Goal: Task Accomplishment & Management: Manage account settings

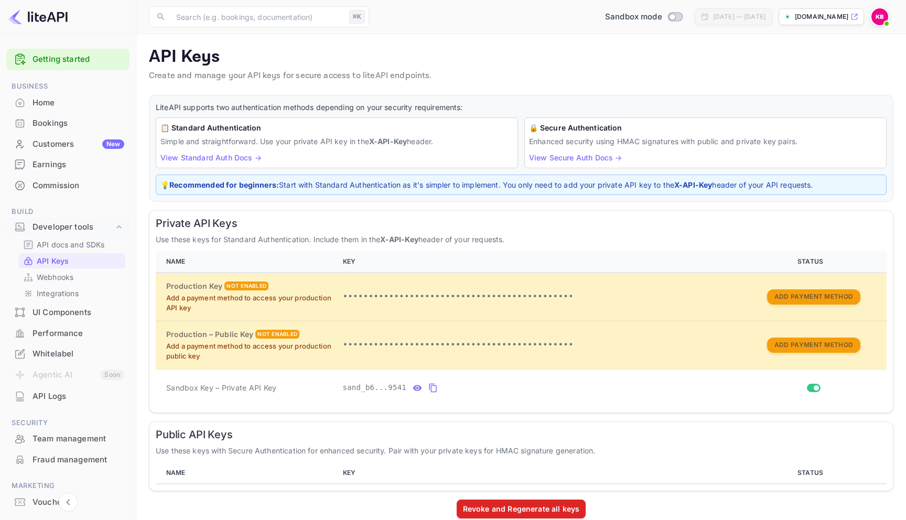
scroll to position [16, 0]
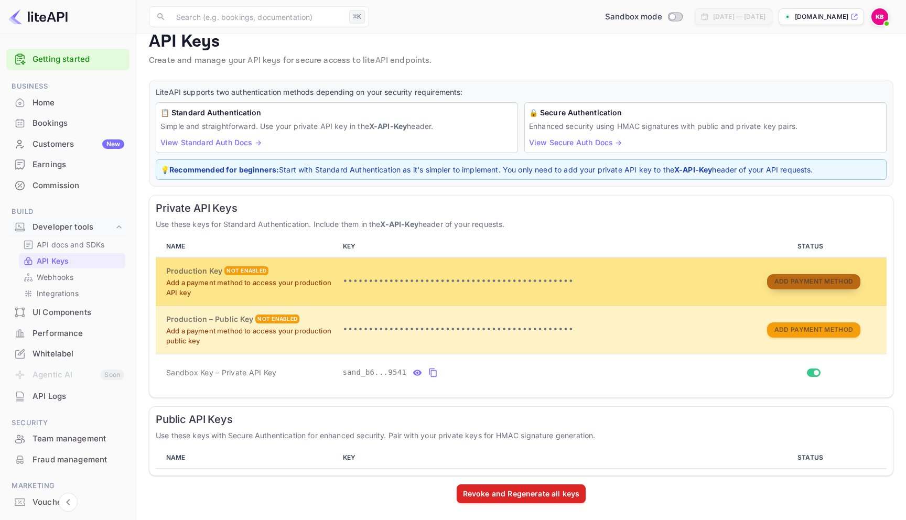
click at [795, 279] on button "Add Payment Method" at bounding box center [813, 281] width 93 height 15
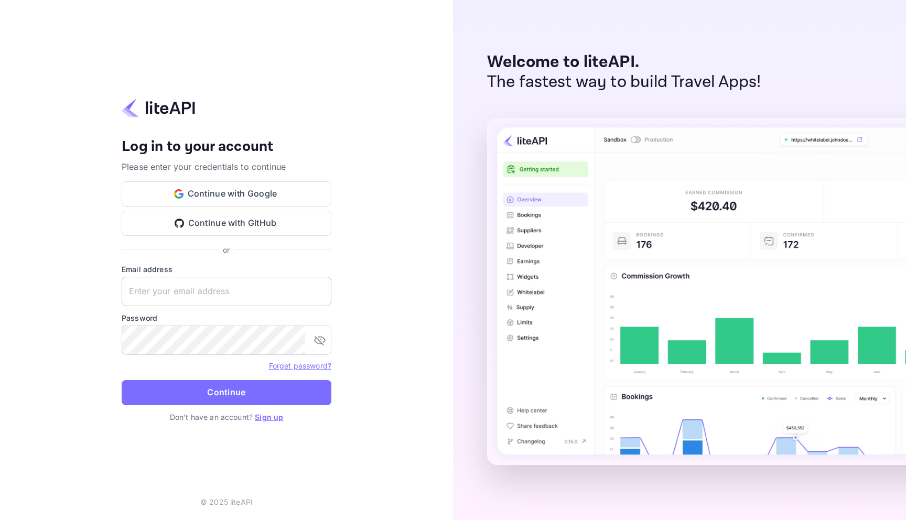
click at [223, 298] on input "text" at bounding box center [227, 291] width 210 height 29
type input "[EMAIL_ADDRESS][DOMAIN_NAME]"
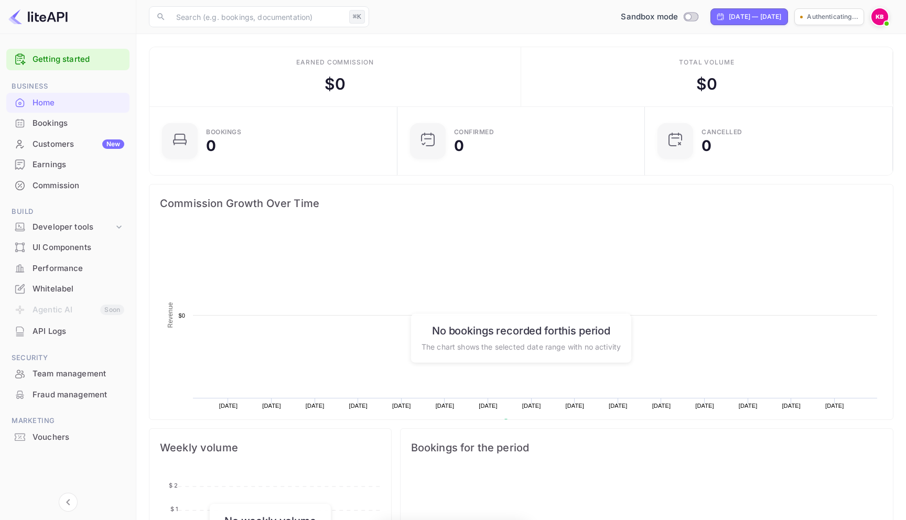
scroll to position [170, 242]
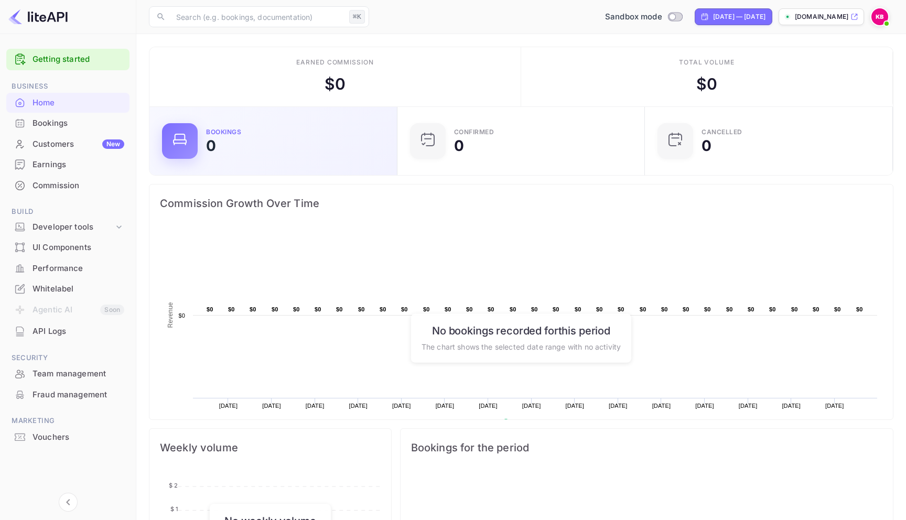
click at [229, 149] on div "Bookings 0" at bounding box center [295, 141] width 178 height 24
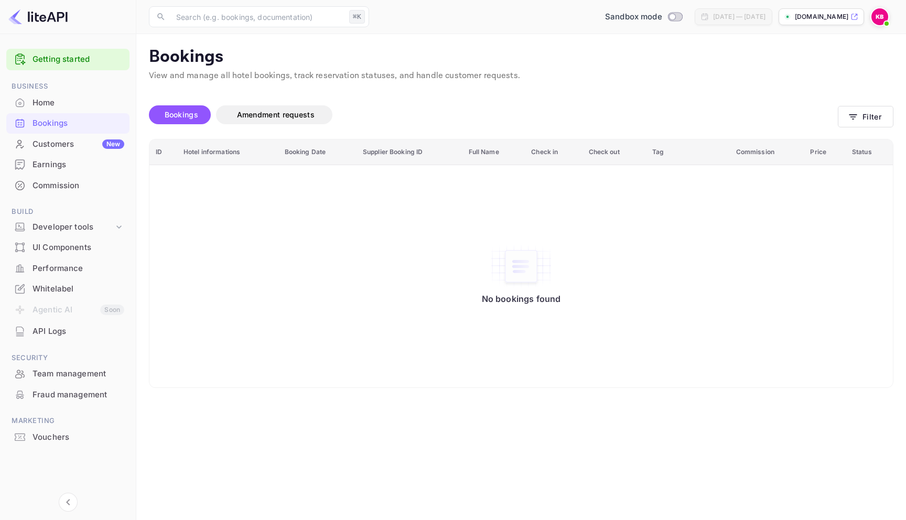
click at [713, 17] on div "Jul 25, 2025 — Aug 24, 2025" at bounding box center [739, 16] width 52 height 9
click at [54, 104] on div "Home" at bounding box center [79, 103] width 92 height 12
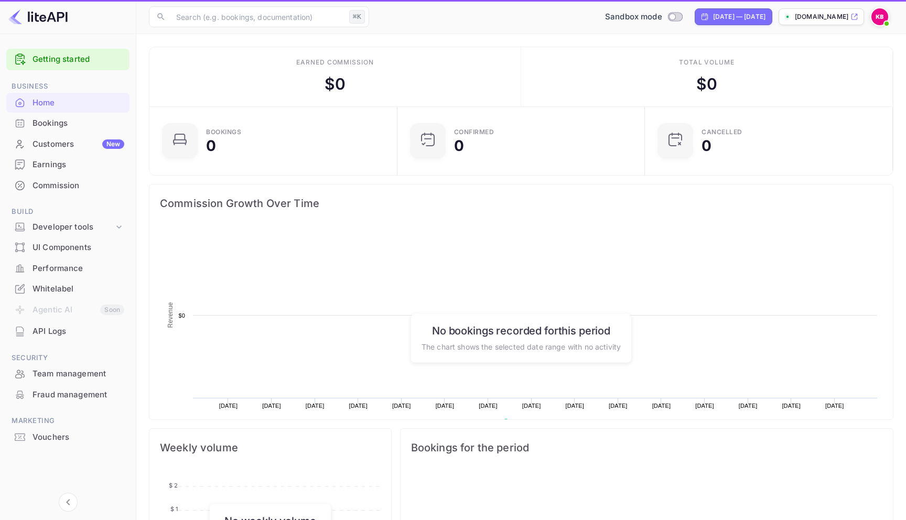
scroll to position [170, 242]
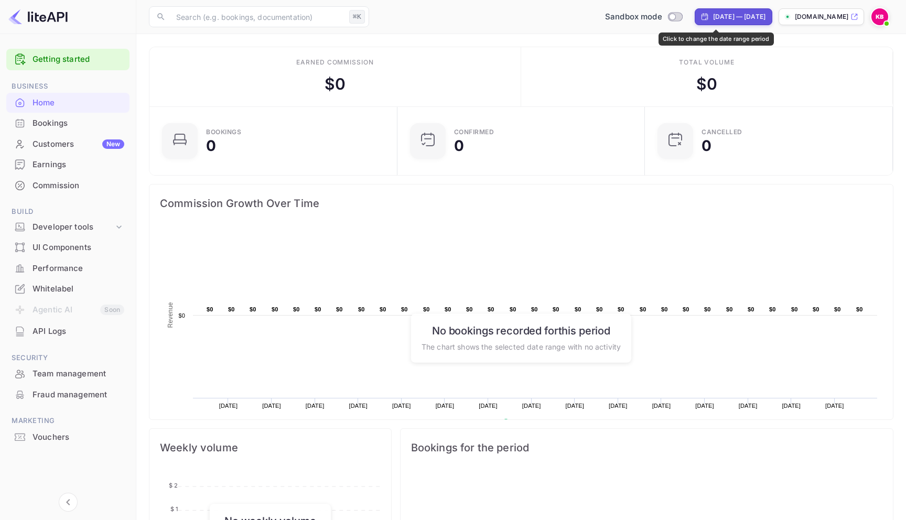
click at [713, 13] on div "Jul 25, 2025 — Aug 24, 2025" at bounding box center [739, 16] width 52 height 9
select select "6"
select select "2025"
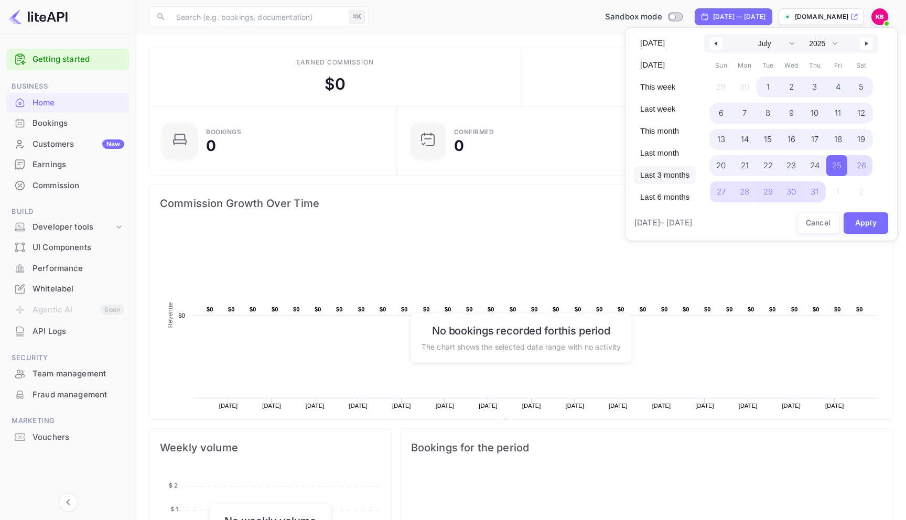
click at [666, 169] on span "Last 3 months" at bounding box center [665, 175] width 62 height 18
select select "4"
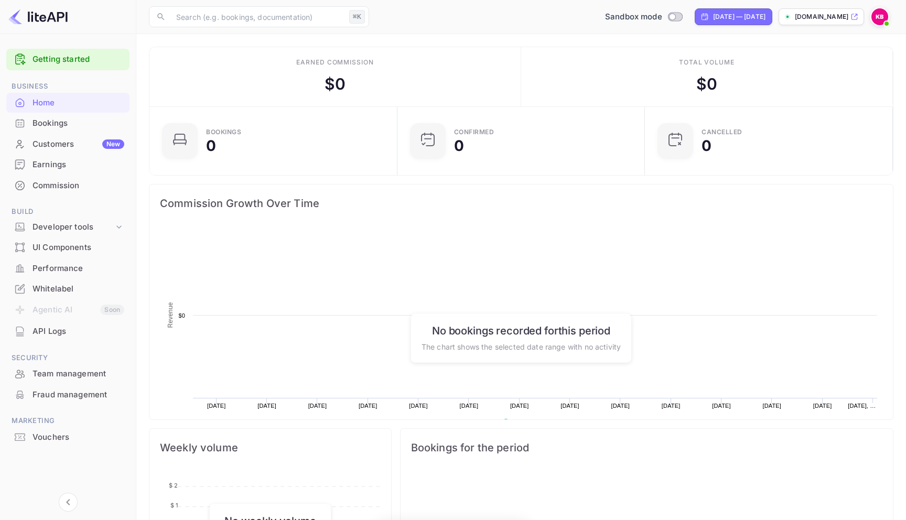
scroll to position [170, 242]
click at [66, 126] on div "Bookings" at bounding box center [79, 123] width 92 height 12
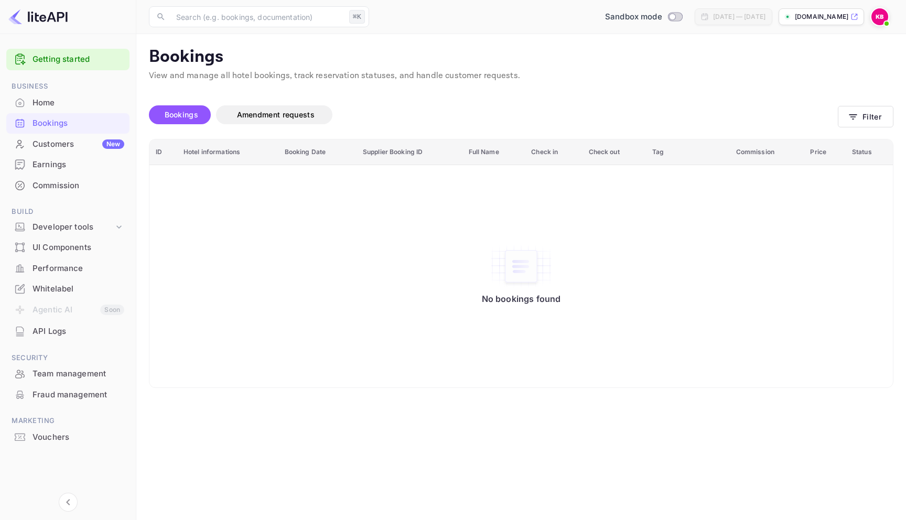
click at [73, 184] on div "Commission" at bounding box center [79, 186] width 92 height 12
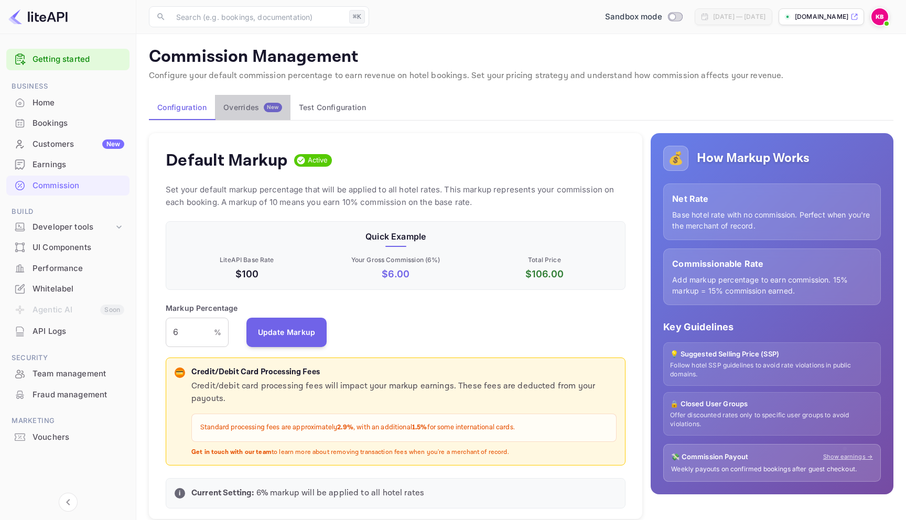
click at [256, 103] on div "Overrides New" at bounding box center [252, 107] width 59 height 9
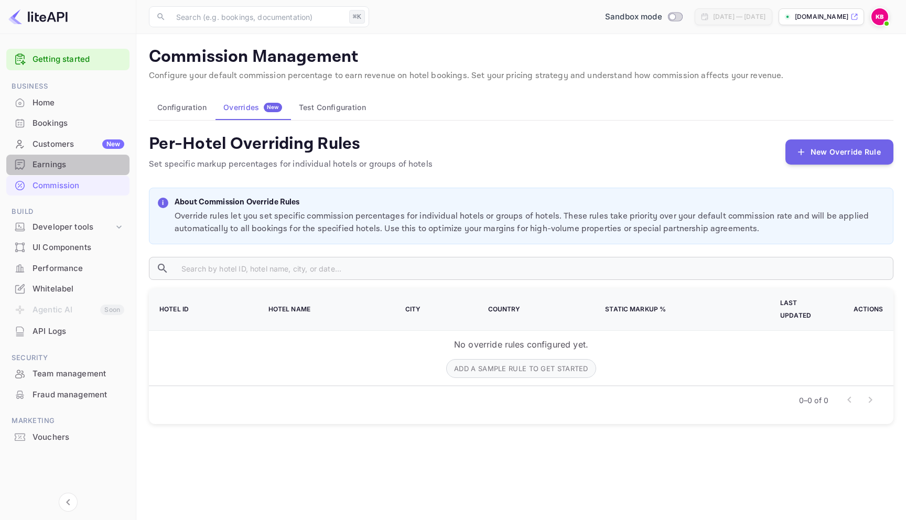
click at [82, 159] on div "Earnings" at bounding box center [79, 165] width 92 height 12
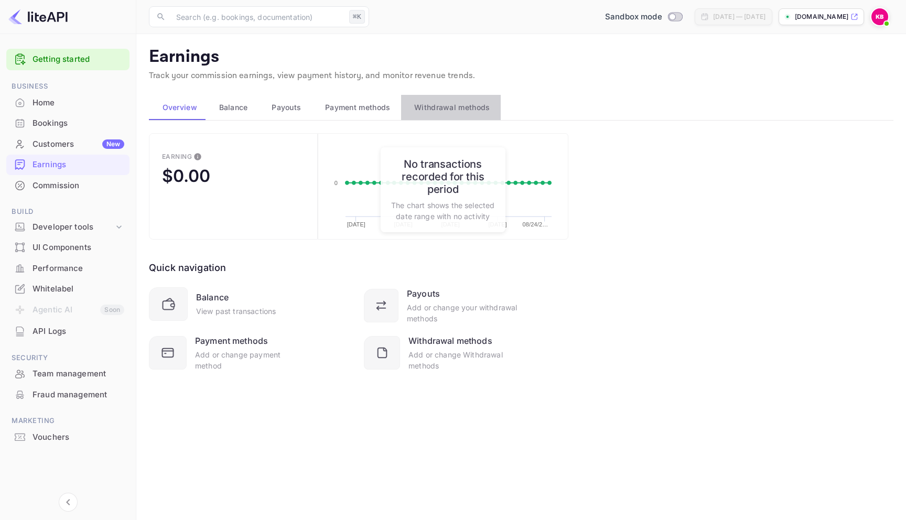
click at [455, 109] on span "Withdrawal methods" at bounding box center [452, 107] width 76 height 13
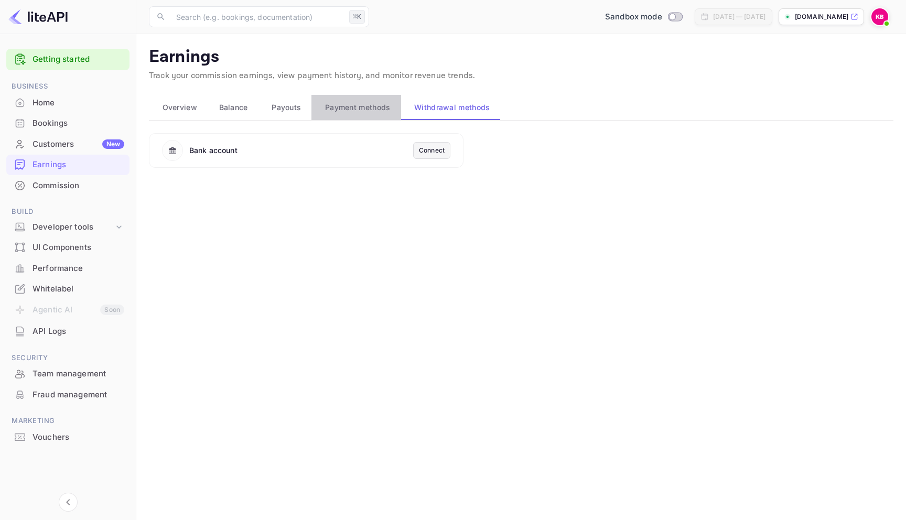
click at [364, 107] on span "Payment methods" at bounding box center [358, 107] width 66 height 13
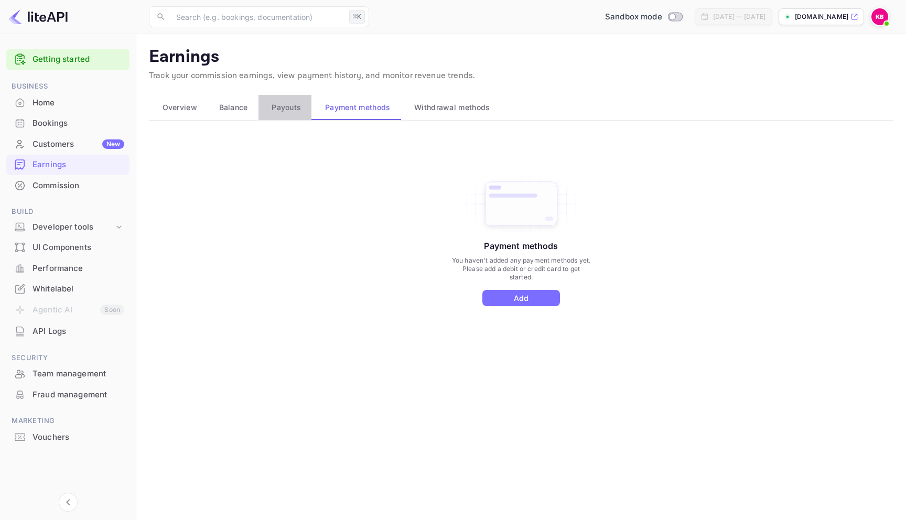
click at [274, 106] on span "Payouts" at bounding box center [286, 107] width 29 height 13
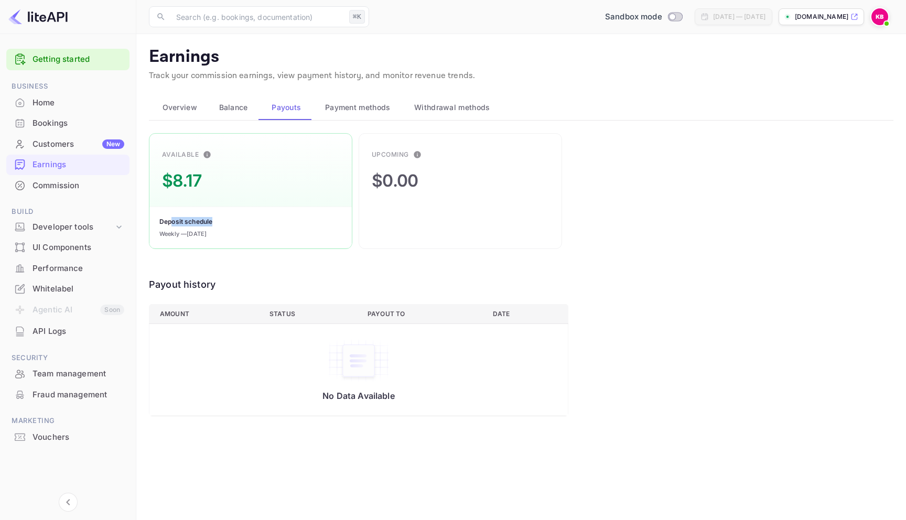
drag, startPoint x: 207, startPoint y: 231, endPoint x: 178, endPoint y: 225, distance: 29.3
click at [174, 225] on div "Deposit schedule Weekly — today" at bounding box center [250, 228] width 202 height 42
click at [252, 231] on div "Deposit schedule Weekly — today" at bounding box center [250, 228] width 202 height 42
click at [226, 105] on span "Balance" at bounding box center [233, 107] width 29 height 13
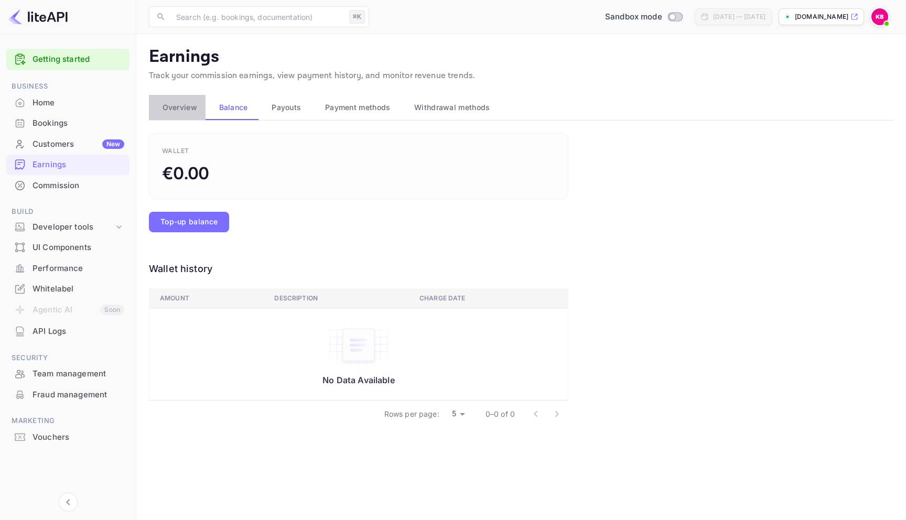
click at [184, 104] on span "Overview" at bounding box center [180, 107] width 35 height 13
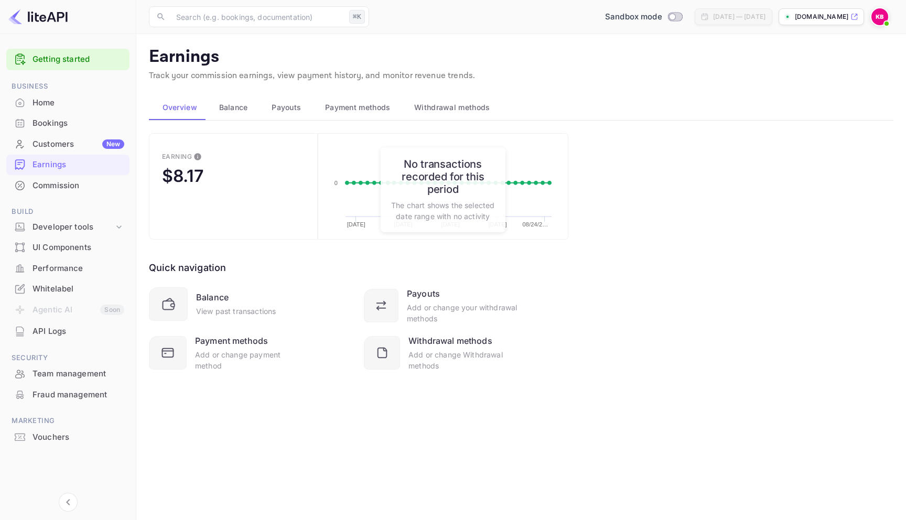
click at [200, 180] on div "$8.17" at bounding box center [182, 176] width 41 height 20
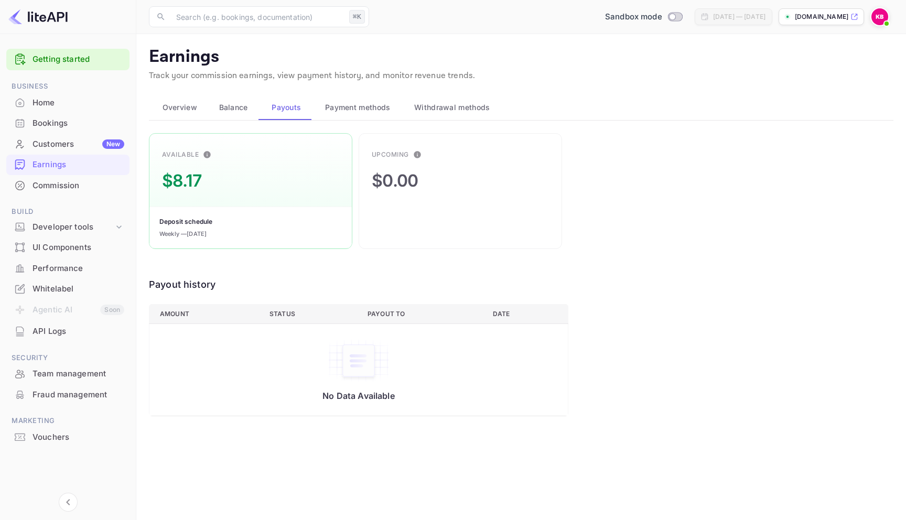
click at [178, 114] on button "Overview" at bounding box center [177, 107] width 57 height 25
